Goal: Task Accomplishment & Management: Use online tool/utility

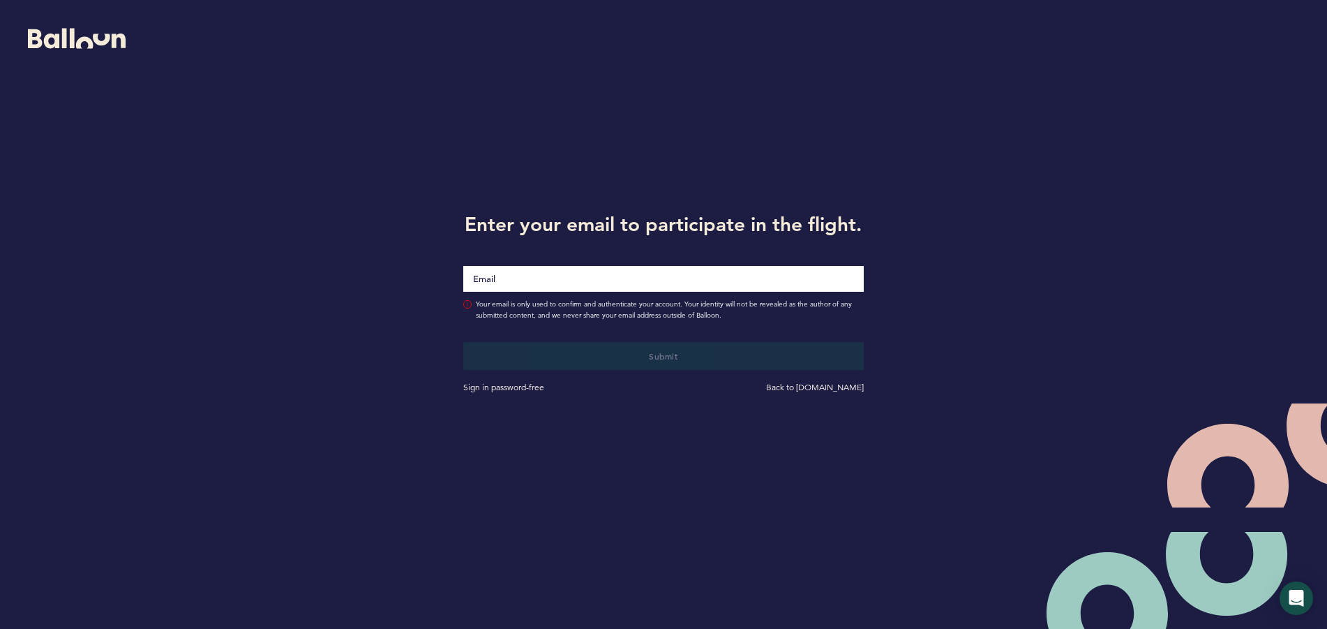
click at [573, 271] on input "Email" at bounding box center [663, 279] width 400 height 26
type input "[EMAIL_ADDRESS][DOMAIN_NAME]"
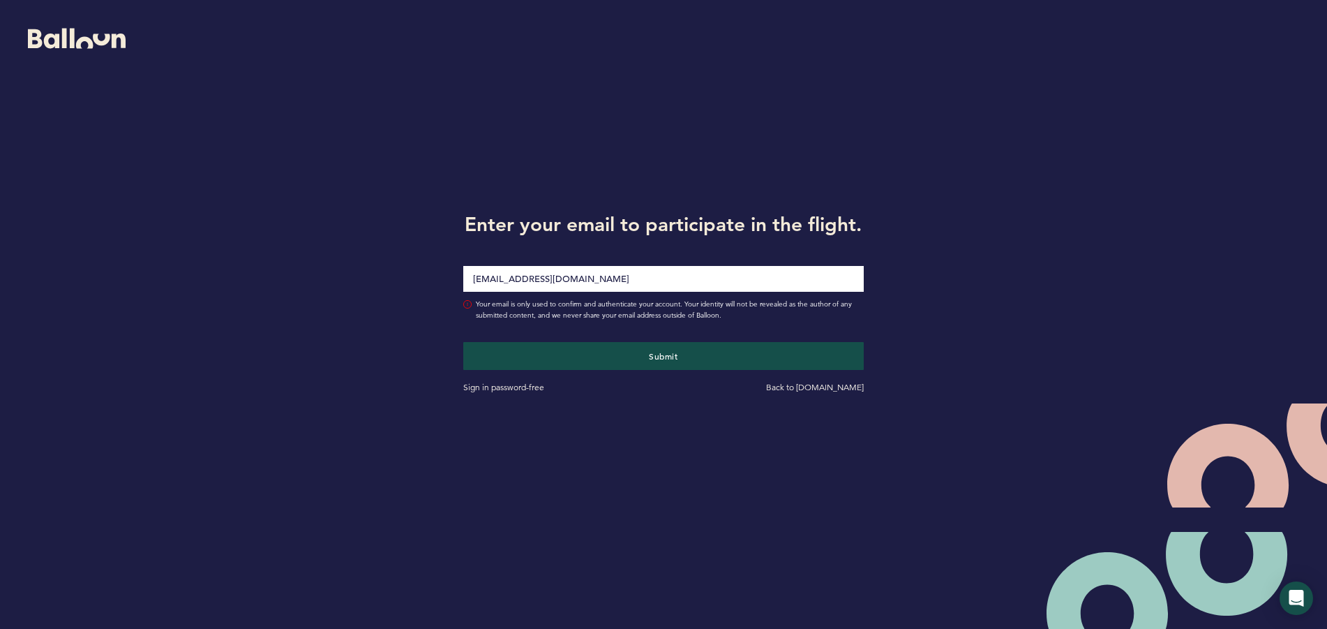
click at [380, 262] on div "Enter your email to participate in the flight. [EMAIL_ADDRESS][DOMAIN_NAME] You…" at bounding box center [663, 300] width 1327 height 601
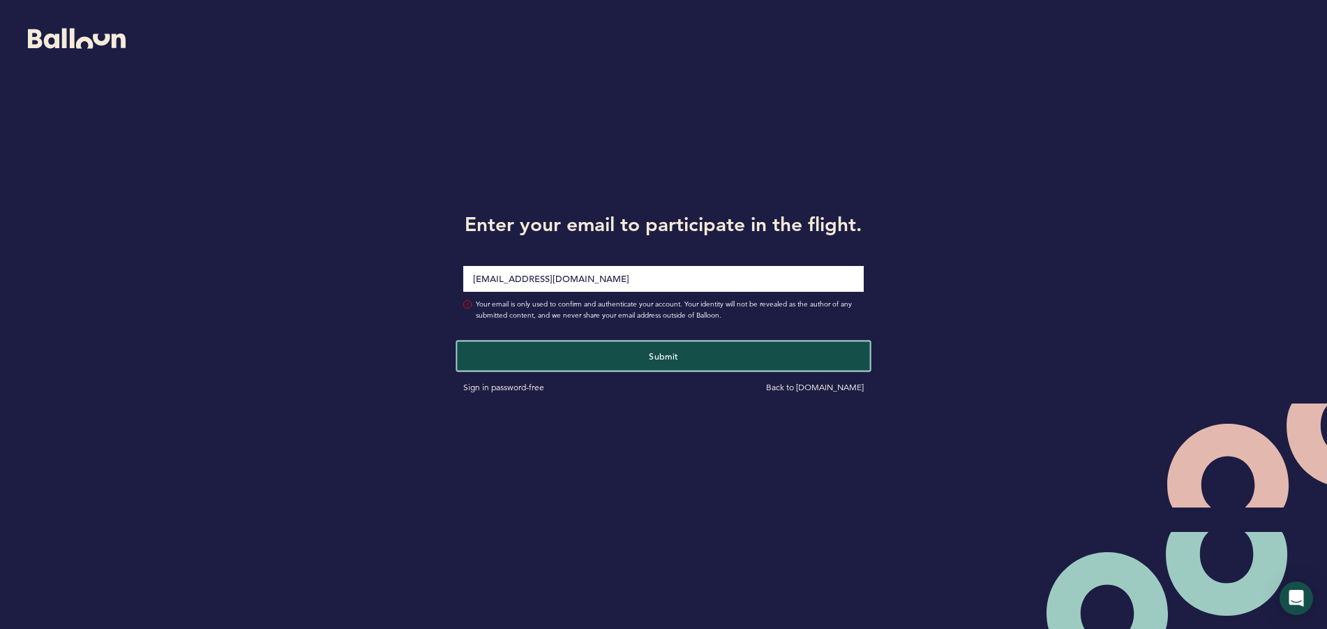
click at [681, 354] on button "Submit" at bounding box center [663, 355] width 412 height 29
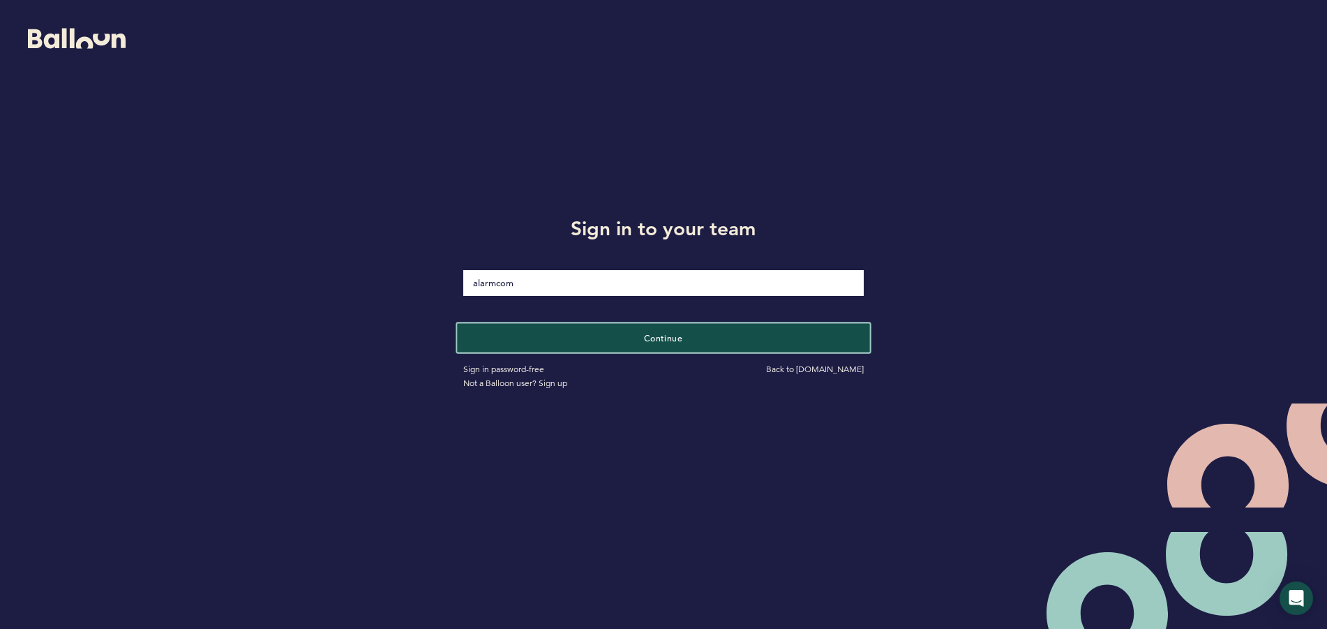
click at [601, 347] on button "Continue" at bounding box center [663, 337] width 412 height 29
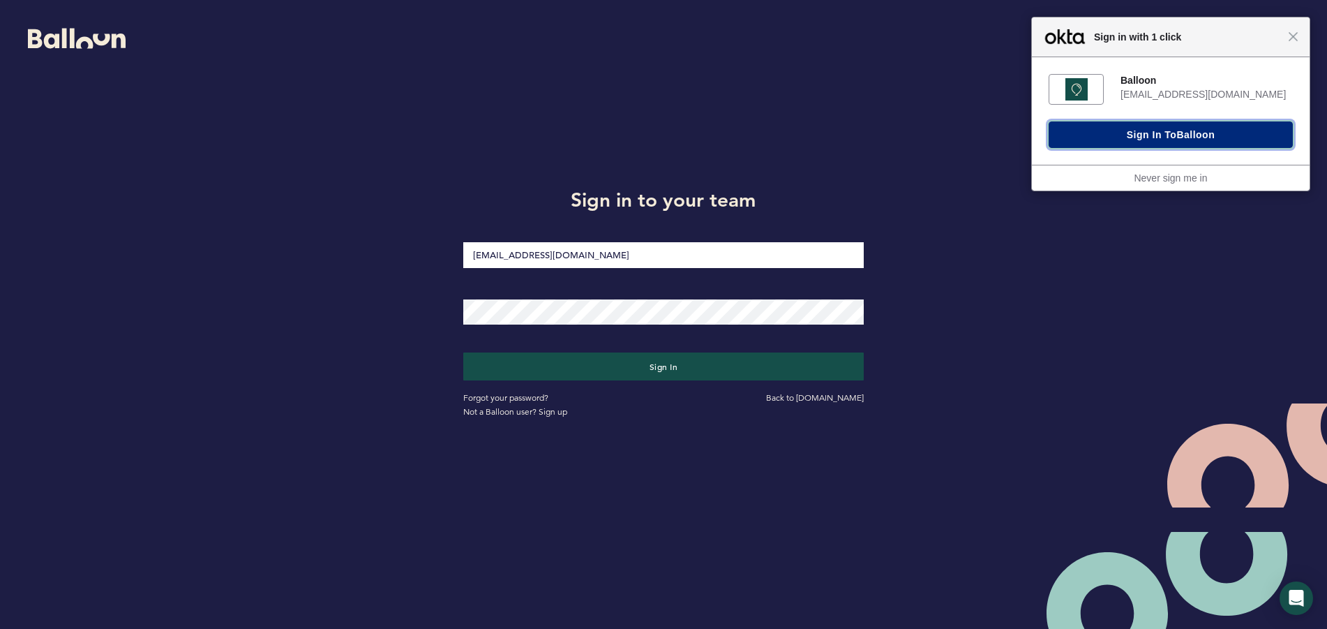
click at [1098, 139] on button "Sign In to [GEOGRAPHIC_DATA]" at bounding box center [1171, 134] width 244 height 27
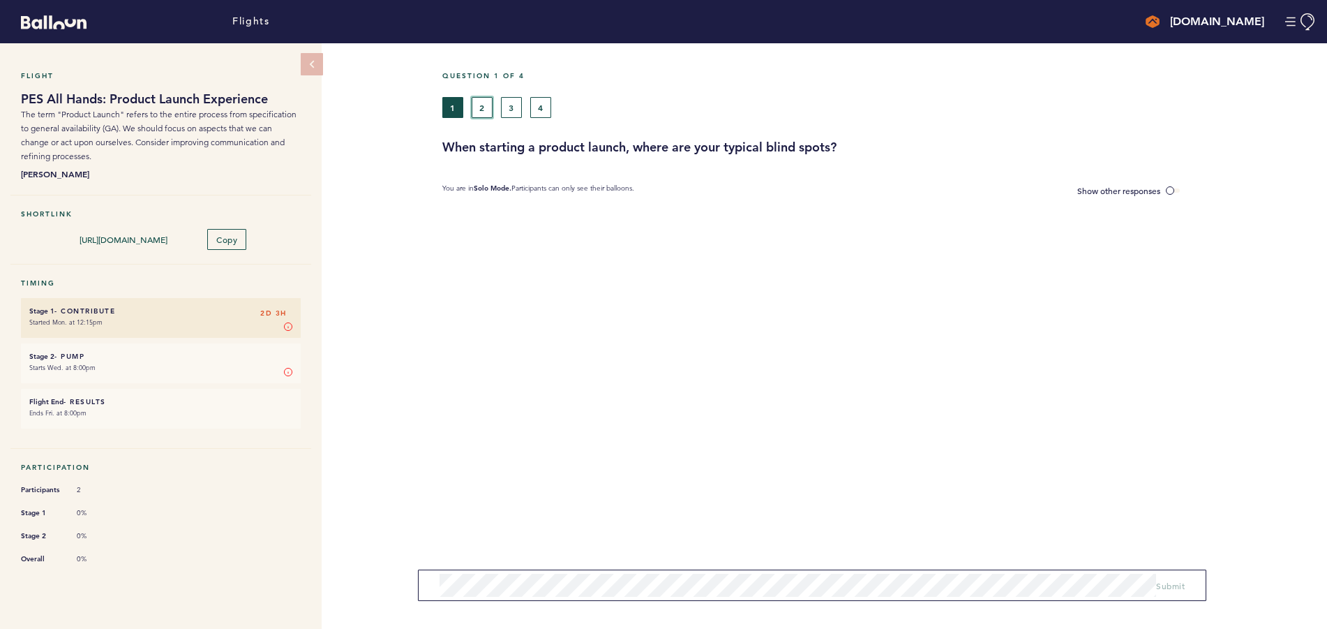
click at [481, 105] on button "2" at bounding box center [482, 107] width 21 height 21
click at [508, 101] on button "3" at bounding box center [511, 107] width 21 height 21
click at [534, 102] on button "4" at bounding box center [540, 107] width 21 height 21
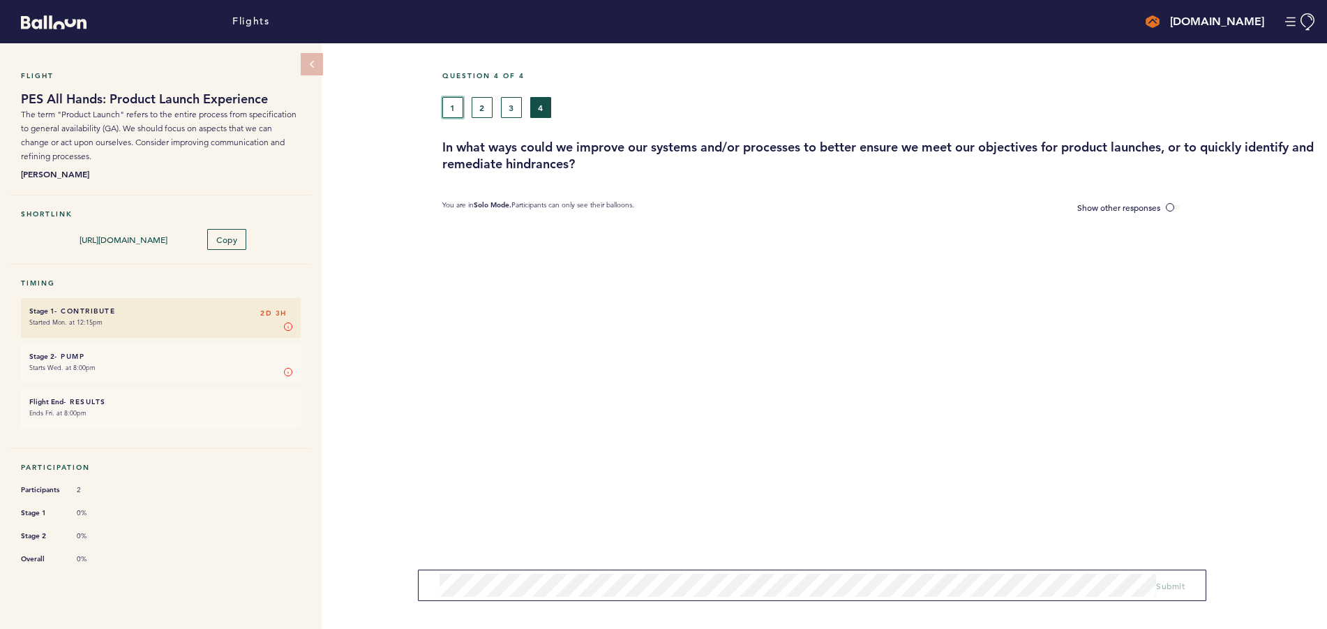
click at [446, 103] on button "1" at bounding box center [452, 107] width 21 height 21
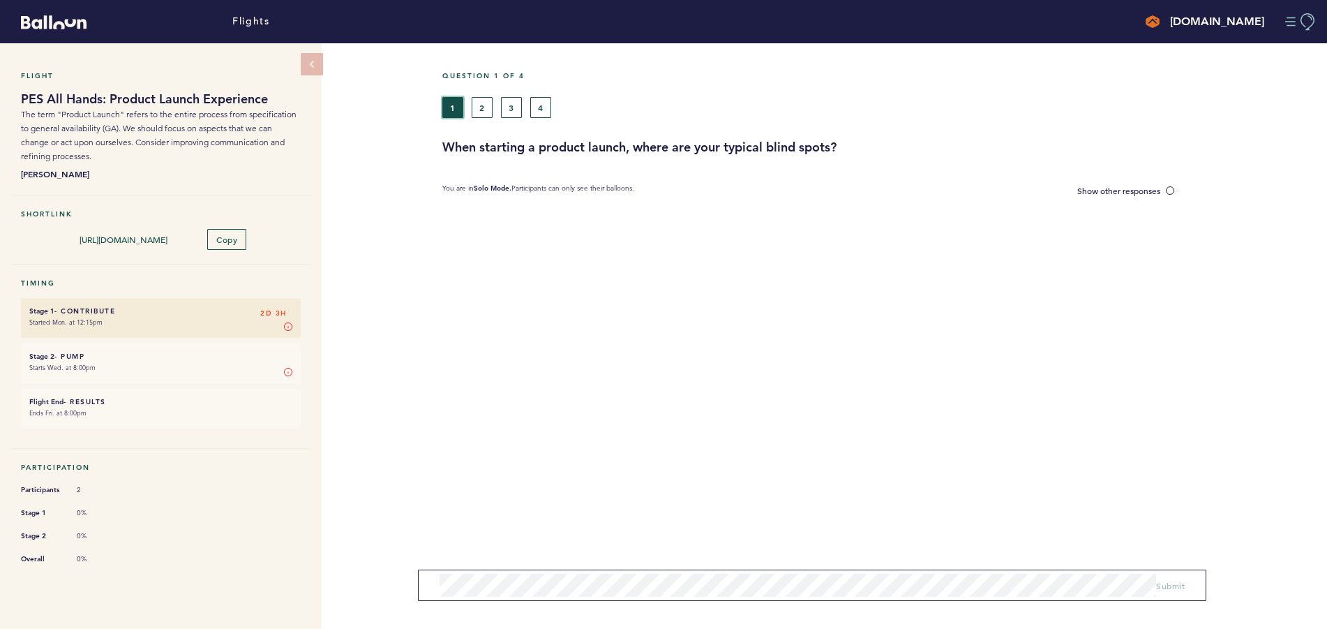
click at [1290, 23] on button "Manage Account" at bounding box center [1300, 21] width 31 height 17
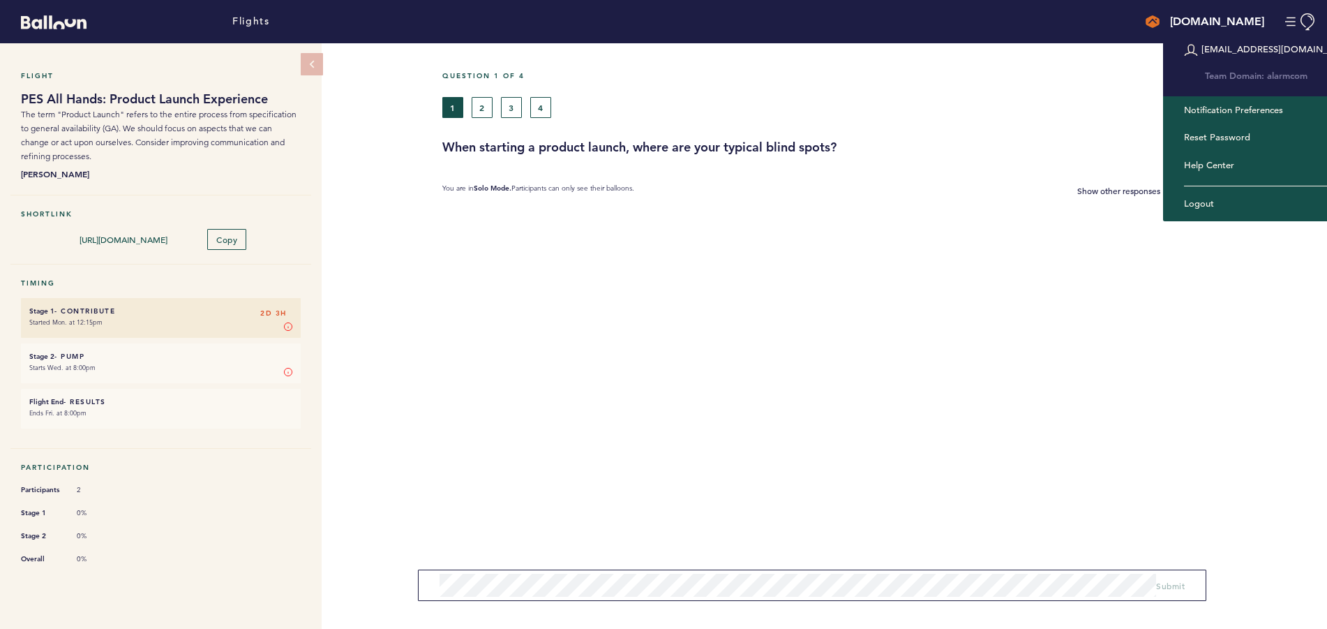
click at [1070, 71] on h5 "Question 1 of 4" at bounding box center [879, 75] width 874 height 9
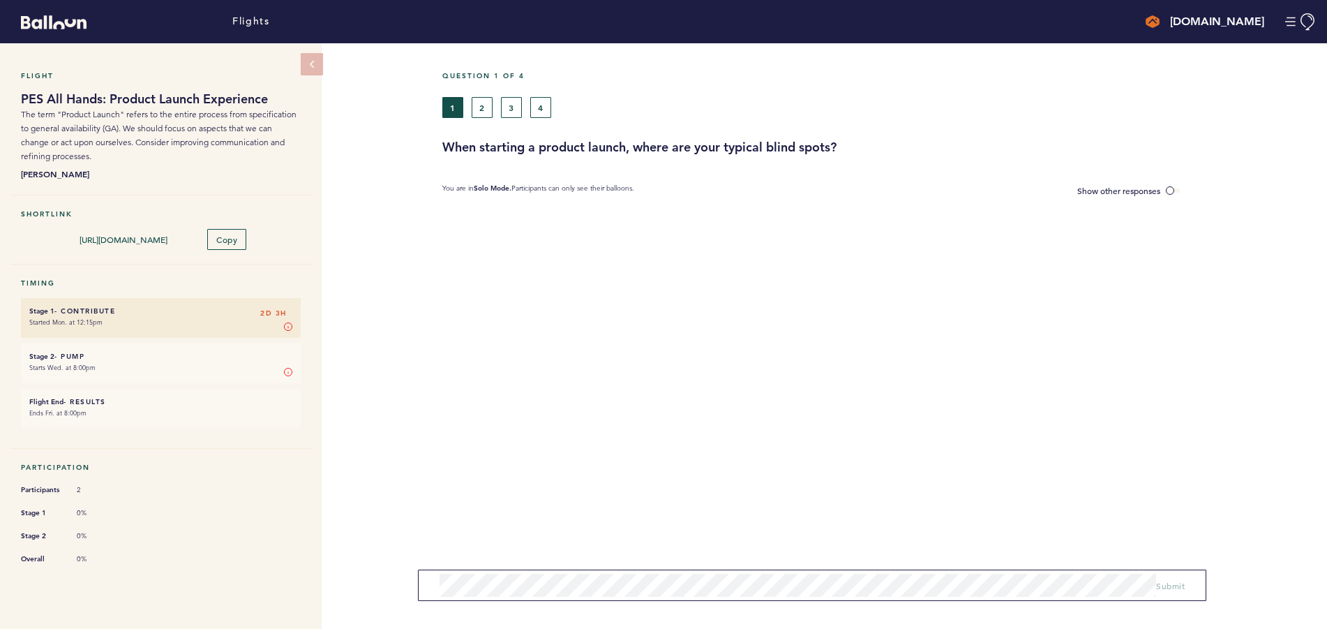
click at [1213, 259] on section at bounding box center [884, 240] width 885 height 70
click at [1142, 308] on div "Question 1 of 4 1 2 3 4 When starting a product launch, where are your typical …" at bounding box center [884, 335] width 885 height 585
